Goal: Transaction & Acquisition: Purchase product/service

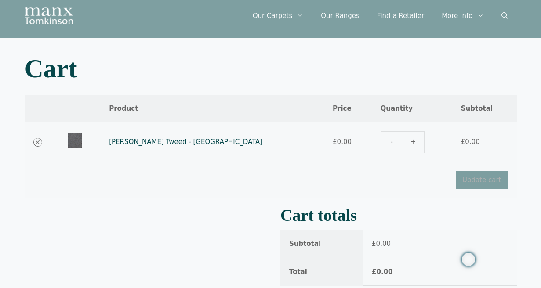
scroll to position [21, 0]
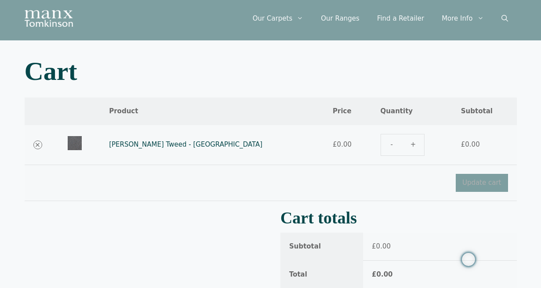
click at [387, 146] on div "[PERSON_NAME] Tweed - Donegal quantity" at bounding box center [412, 145] width 63 height 22
click at [383, 146] on div "[PERSON_NAME] Tweed - Donegal quantity" at bounding box center [412, 145] width 63 height 22
click at [386, 146] on div "[PERSON_NAME] Tweed - Donegal quantity" at bounding box center [412, 145] width 63 height 22
click at [381, 149] on div "[PERSON_NAME] Tweed - Donegal quantity" at bounding box center [412, 145] width 63 height 22
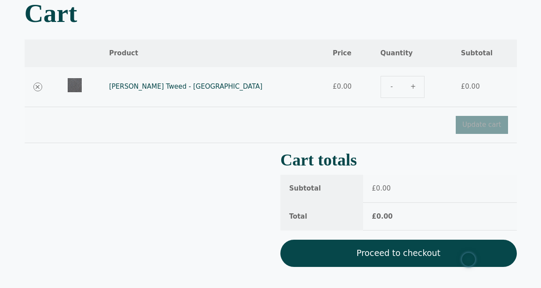
scroll to position [0, 0]
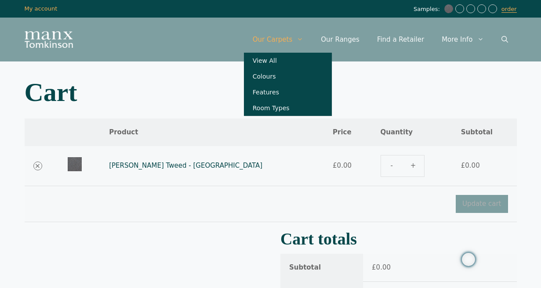
click at [299, 40] on link "Our Carpets" at bounding box center [278, 39] width 69 height 26
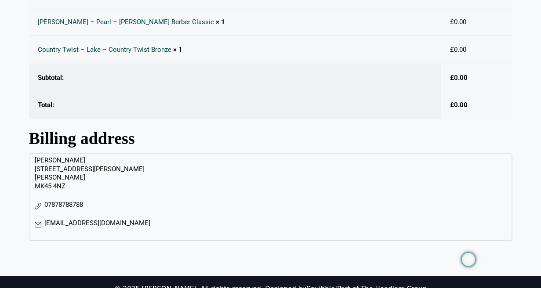
scroll to position [314, 0]
